Goal: Transaction & Acquisition: Subscribe to service/newsletter

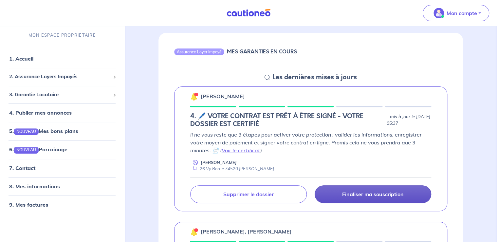
scroll to position [70, 0]
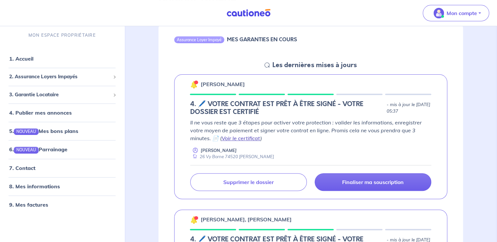
click at [244, 139] on link "Voir le certificat" at bounding box center [241, 138] width 39 height 7
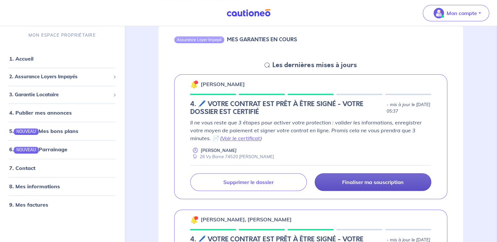
click at [379, 181] on p "Finaliser ma souscription" at bounding box center [373, 182] width 62 height 7
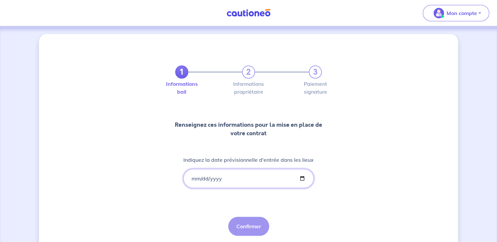
click at [266, 177] on input "Indiquez la date prévisionnelle d'entrée dans les lieux" at bounding box center [248, 178] width 130 height 19
click at [303, 177] on input "Indiquez la date prévisionnelle d'entrée dans les lieux" at bounding box center [248, 178] width 130 height 19
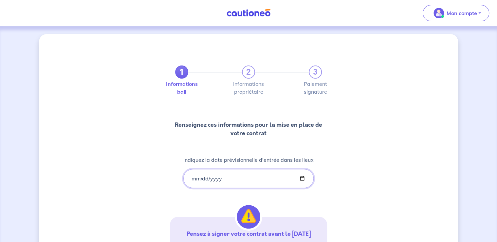
type input "[DATE]"
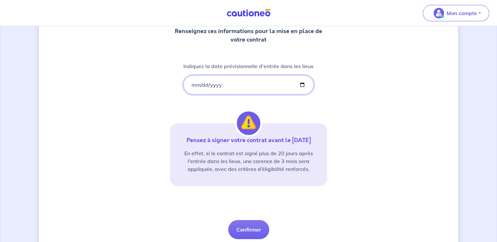
scroll to position [105, 0]
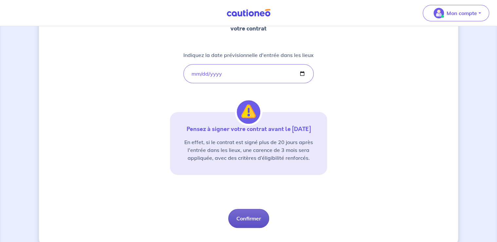
click at [250, 220] on button "Confirmer" at bounding box center [248, 218] width 41 height 19
select select "FR"
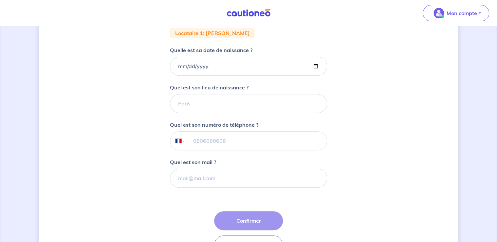
scroll to position [102, 0]
